Goal: Task Accomplishment & Management: Complete application form

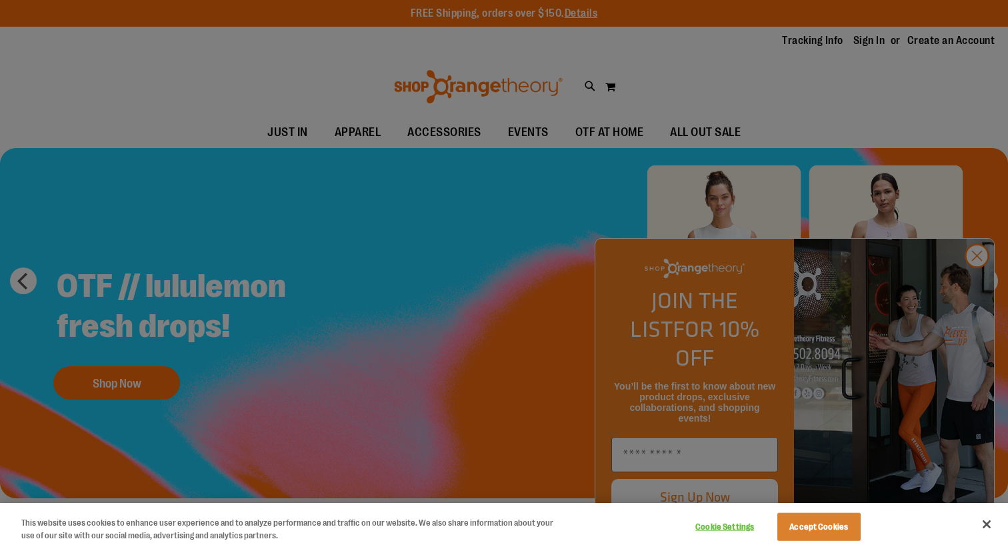
click at [975, 290] on div at bounding box center [504, 274] width 1008 height 549
click at [813, 536] on button "Accept Cookies" at bounding box center [819, 527] width 83 height 28
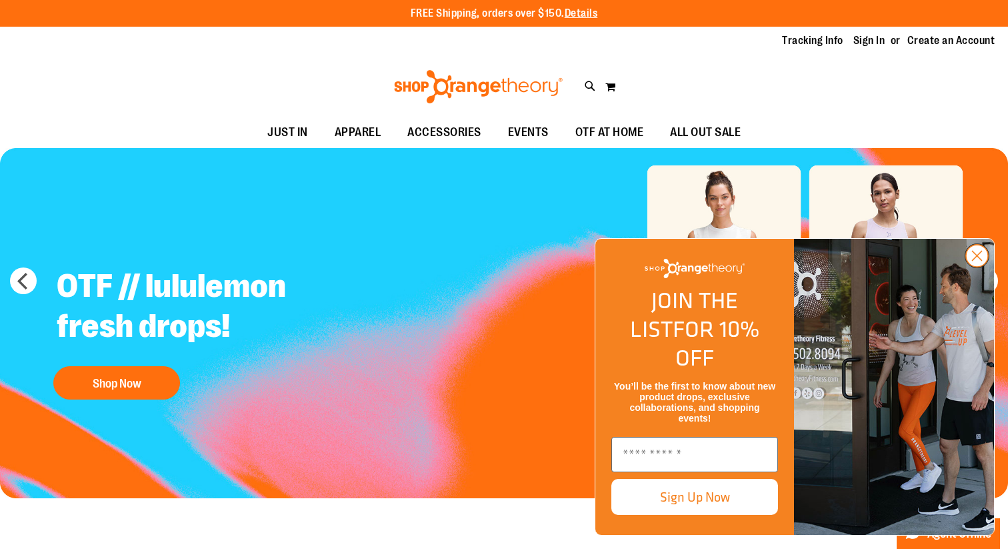
click at [978, 261] on icon "Close dialog" at bounding box center [977, 255] width 9 height 9
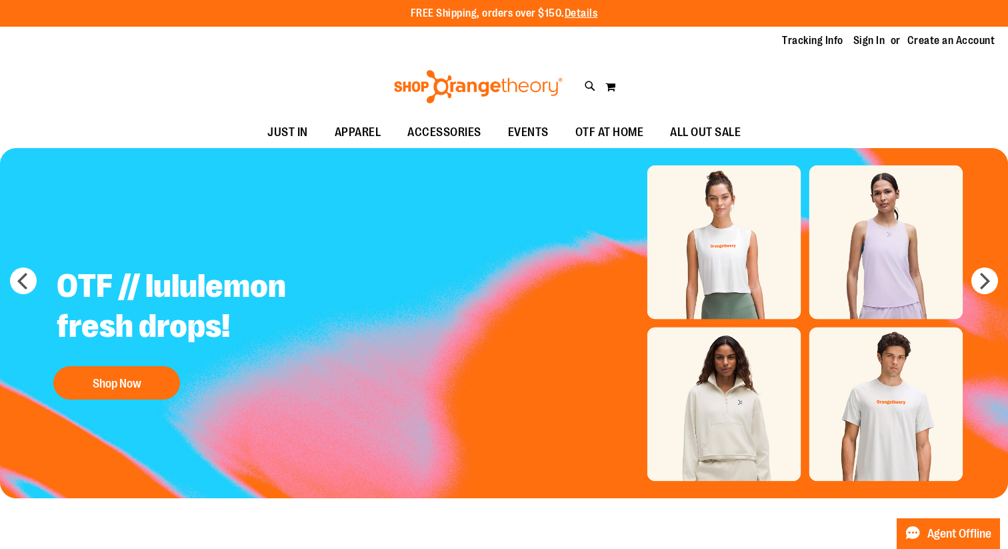
click at [481, 85] on img at bounding box center [478, 86] width 173 height 33
click at [918, 37] on link "Create an Account" at bounding box center [952, 40] width 88 height 15
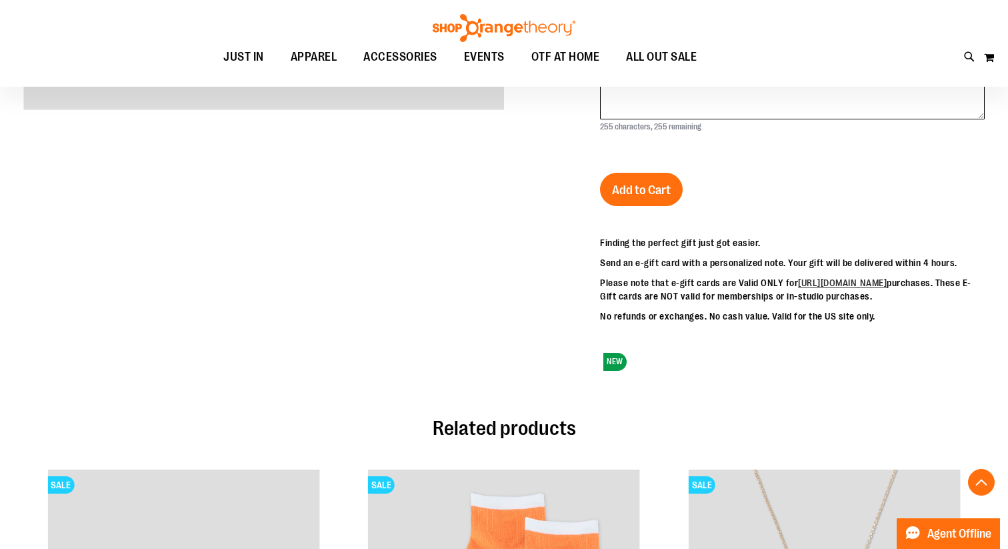
scroll to position [593, 0]
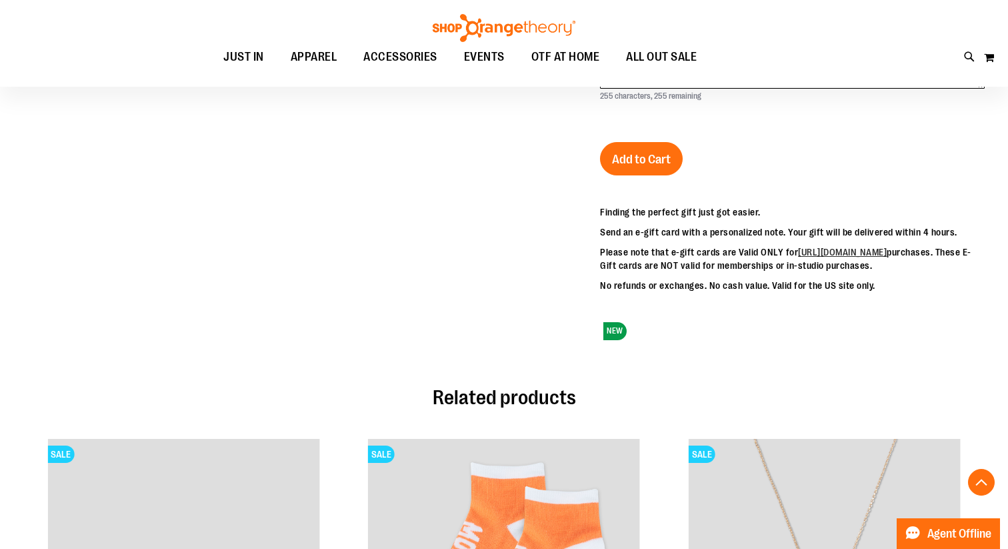
click at [812, 292] on p "No refunds or exchanges. No cash value. Valid for the US site only." at bounding box center [792, 285] width 385 height 13
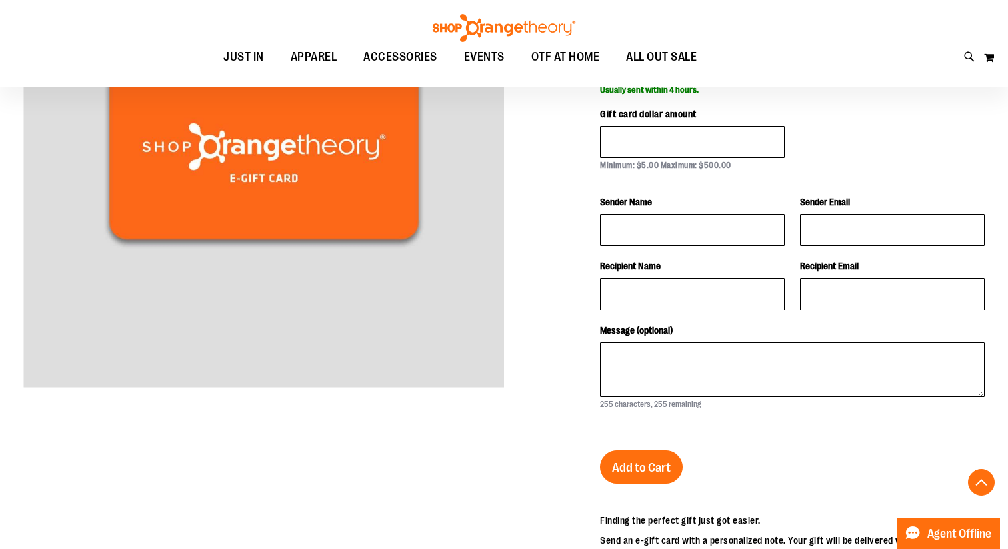
scroll to position [0, 0]
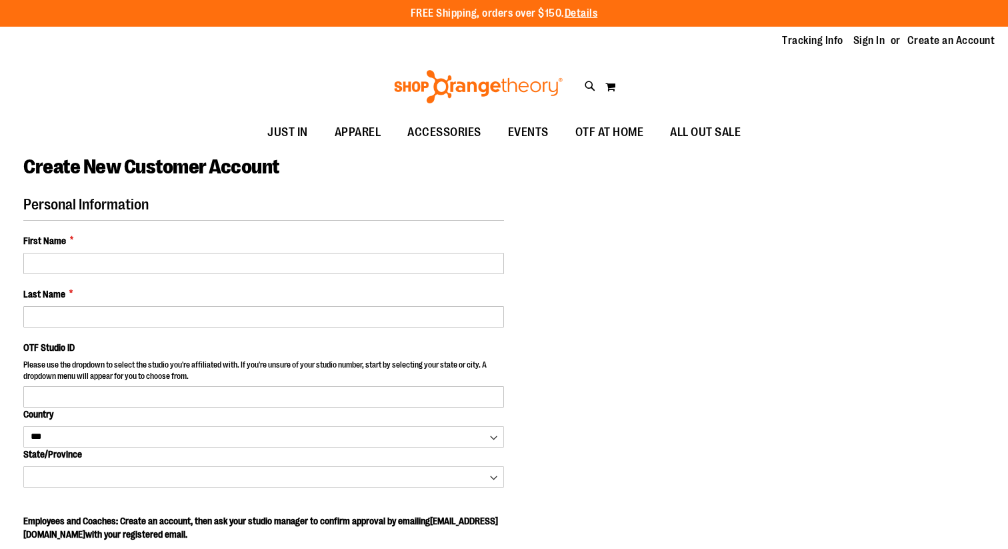
select select "***"
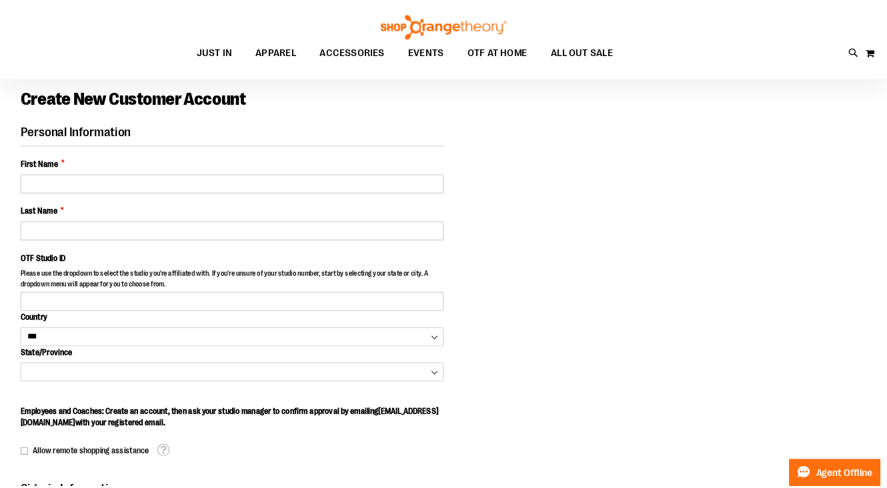
scroll to position [29, 0]
